Goal: Transaction & Acquisition: Book appointment/travel/reservation

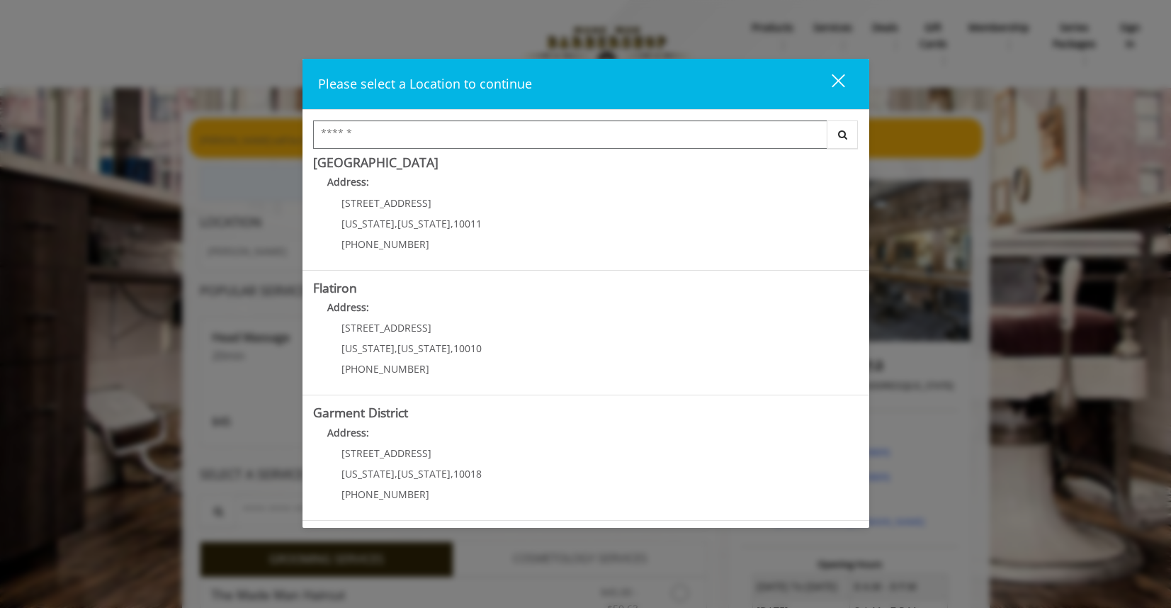
scroll to position [259, 0]
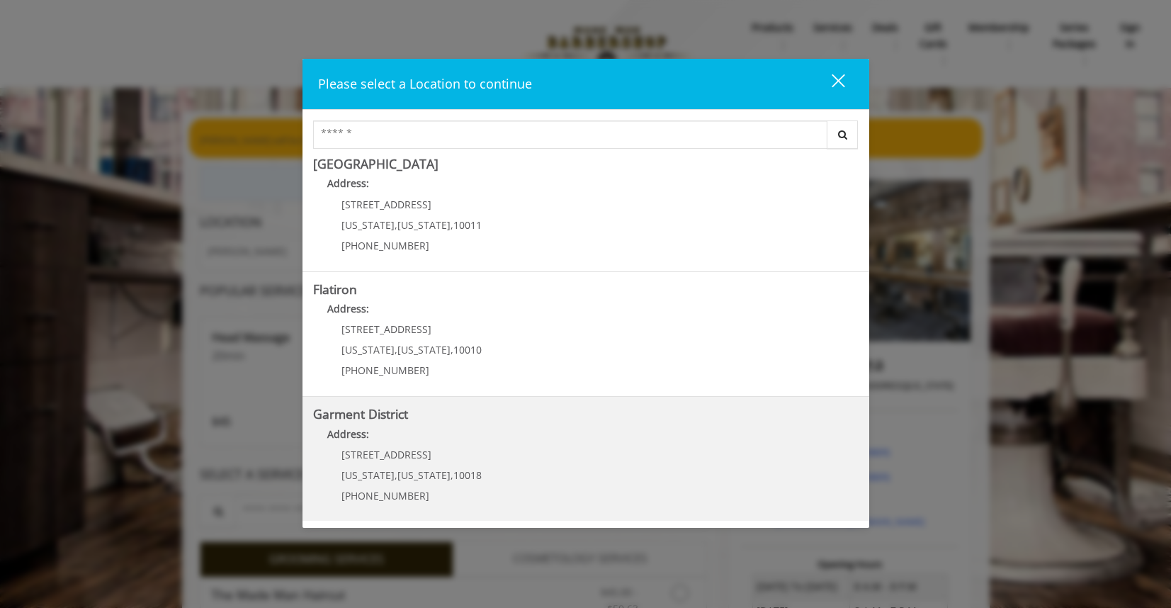
click at [508, 439] on District "Address:" at bounding box center [586, 438] width 546 height 23
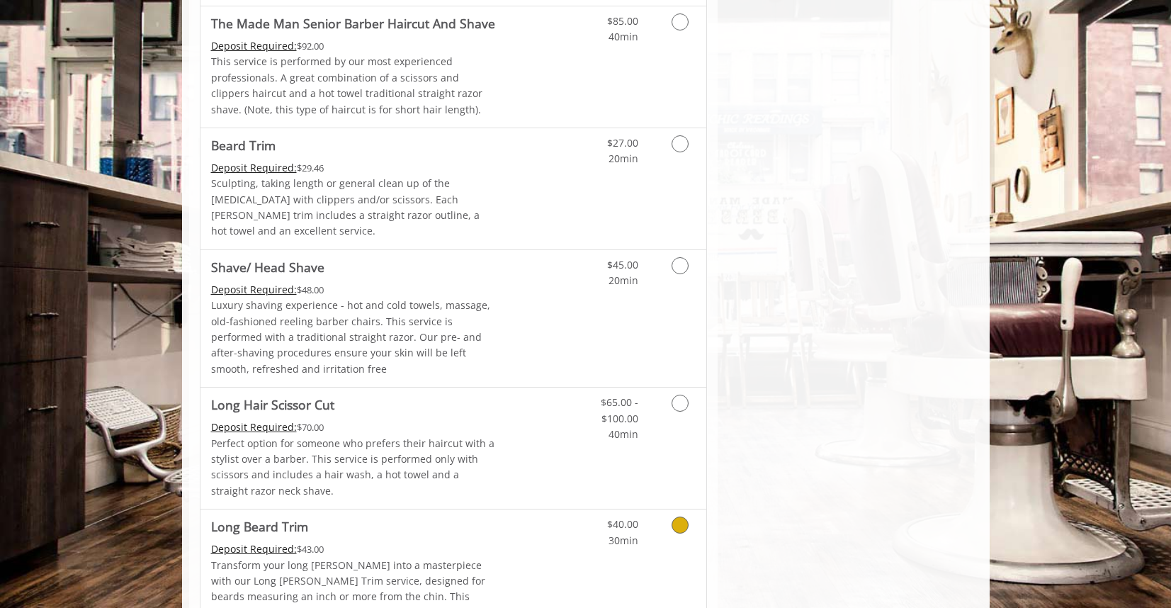
scroll to position [1497, 0]
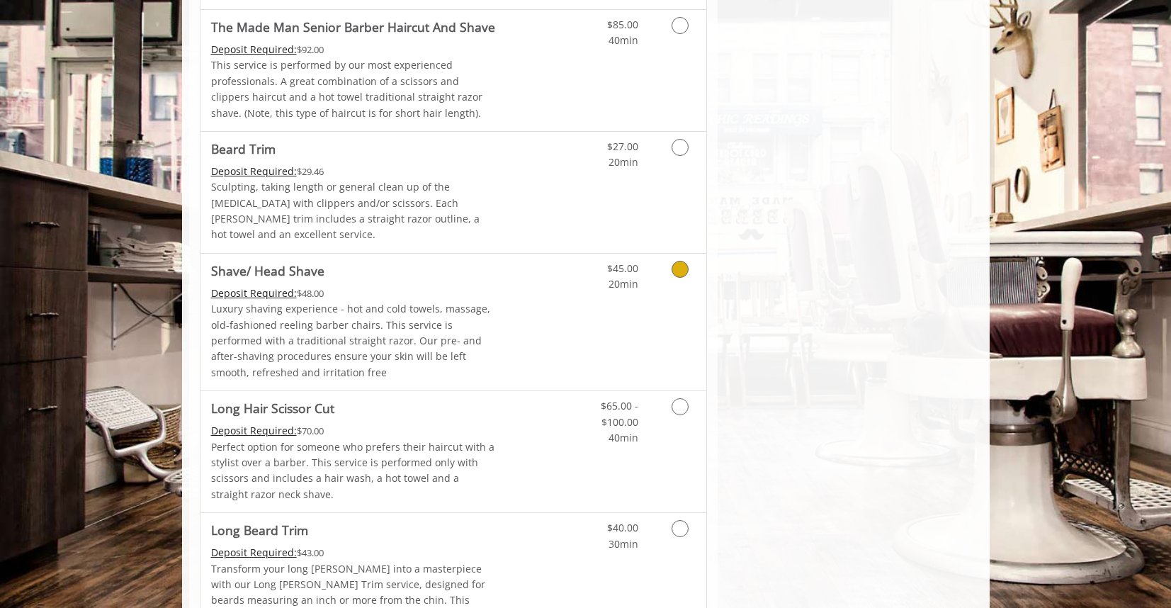
click at [673, 261] on icon "Grooming services" at bounding box center [680, 269] width 17 height 17
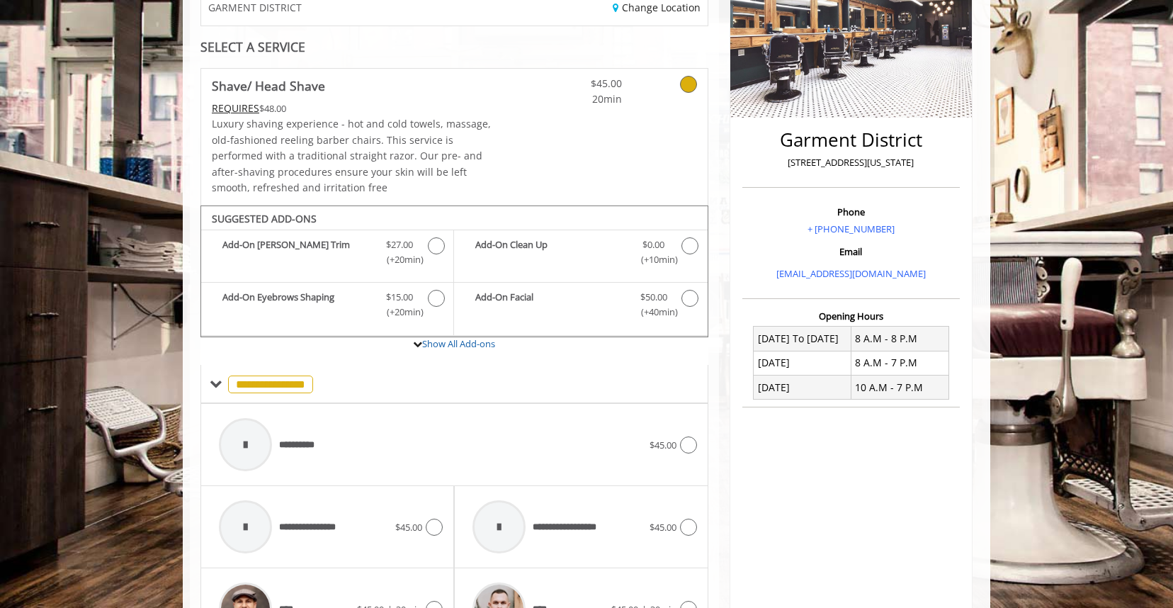
scroll to position [244, 0]
click at [431, 295] on icon "Shave/ Head Shave Add-onS" at bounding box center [436, 297] width 17 height 17
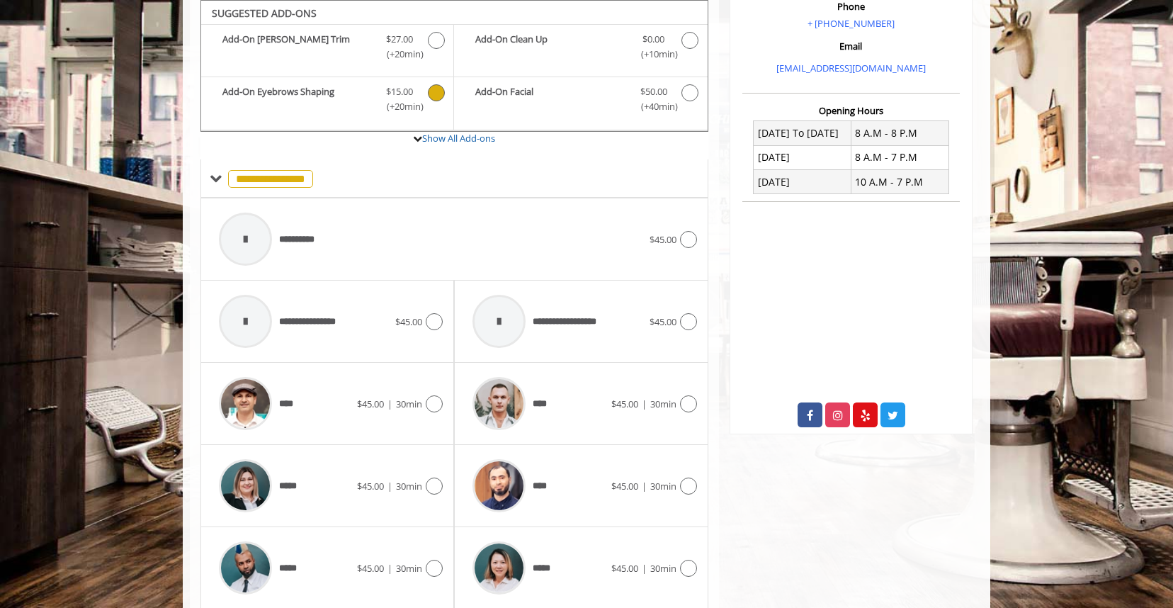
scroll to position [456, 0]
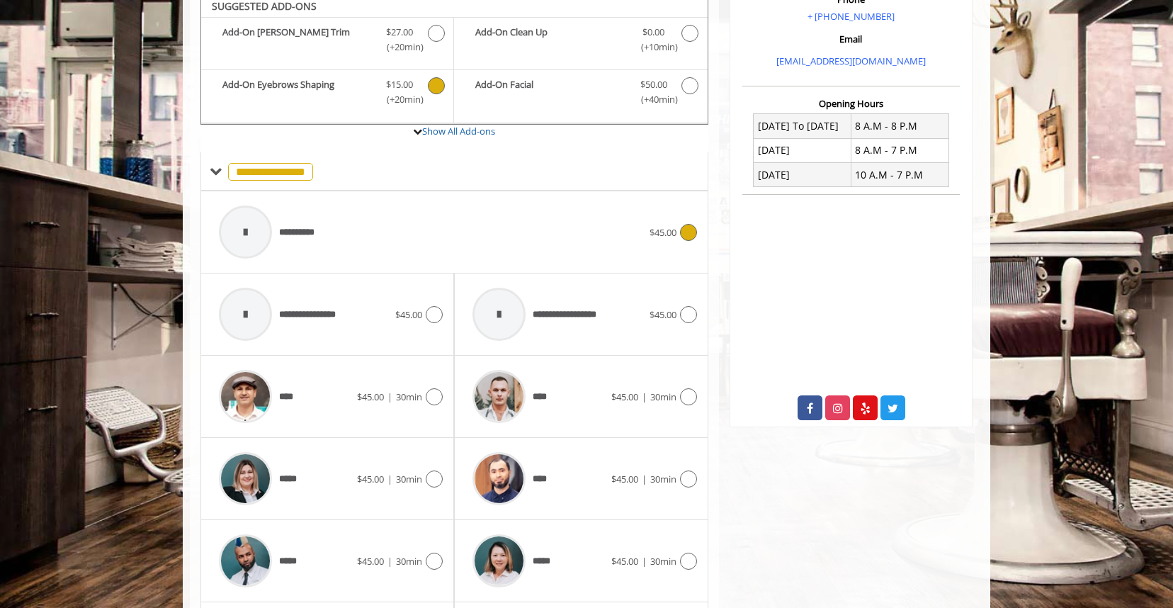
click at [680, 236] on div at bounding box center [687, 232] width 21 height 17
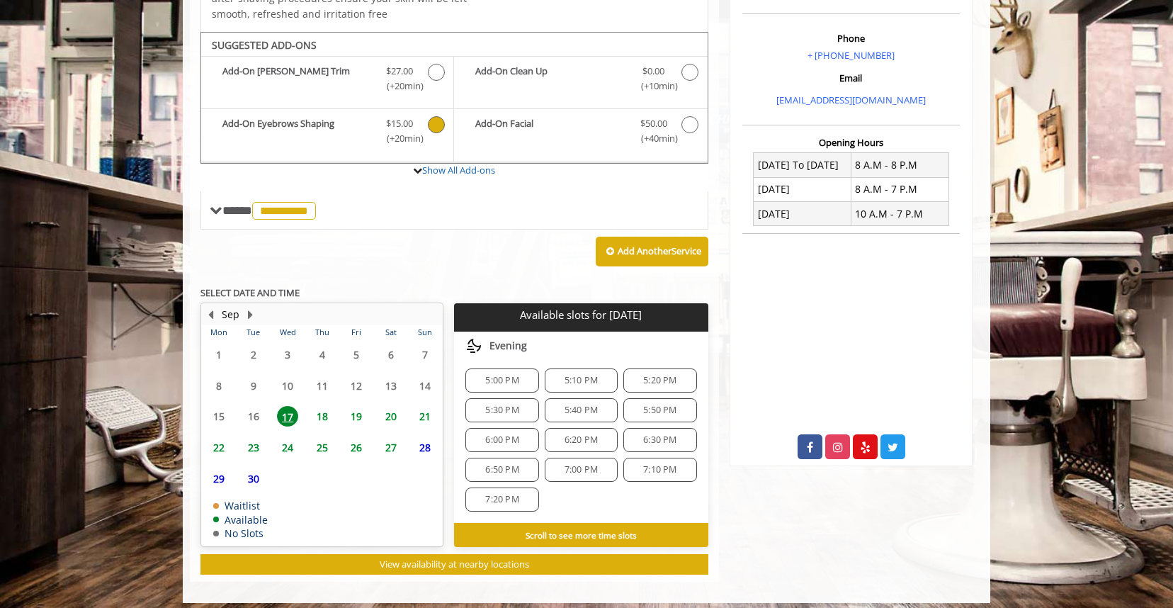
scroll to position [426, 0]
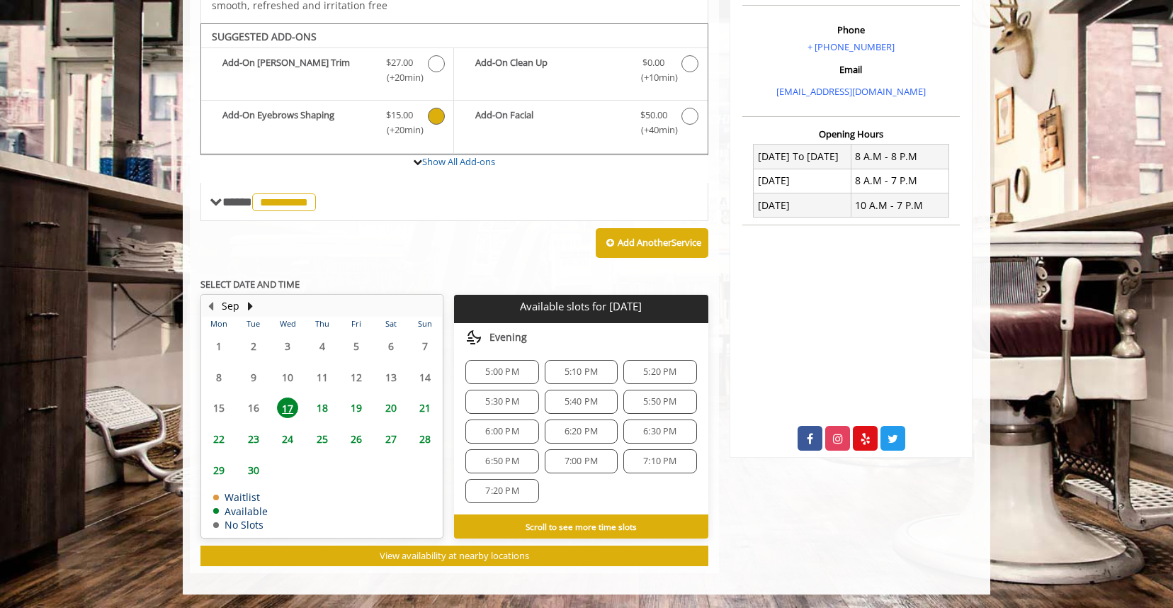
click at [436, 116] on icon "Shave/ Head Shave Add-onS" at bounding box center [436, 116] width 17 height 17
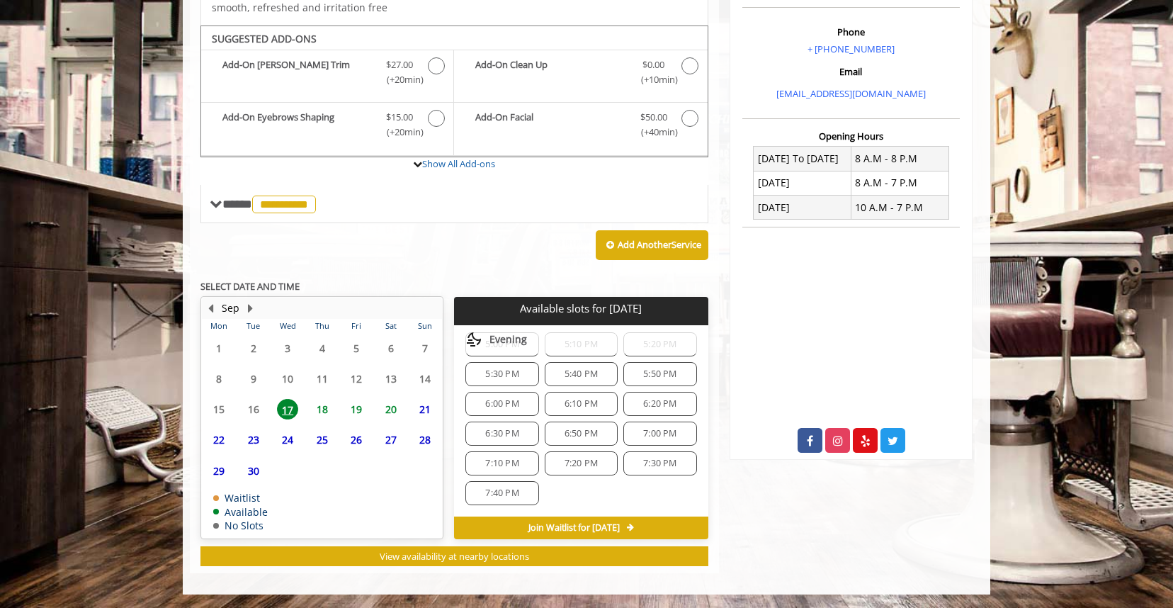
scroll to position [106, 0]
